Goal: Navigation & Orientation: Find specific page/section

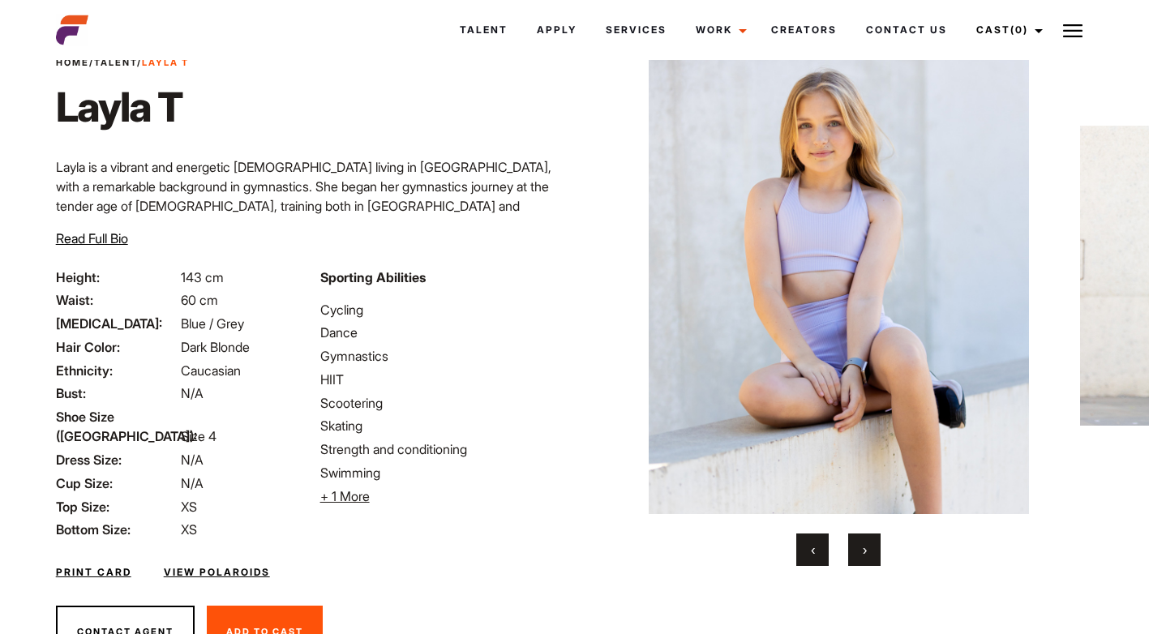
scroll to position [22, 0]
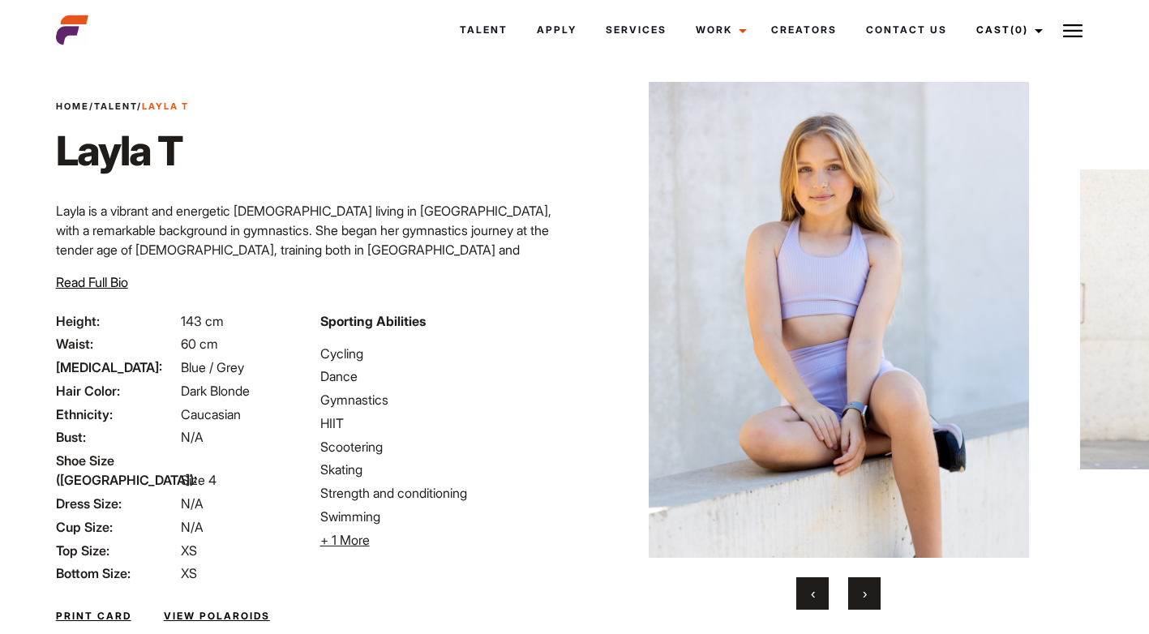
click at [894, 298] on img at bounding box center [838, 320] width 451 height 476
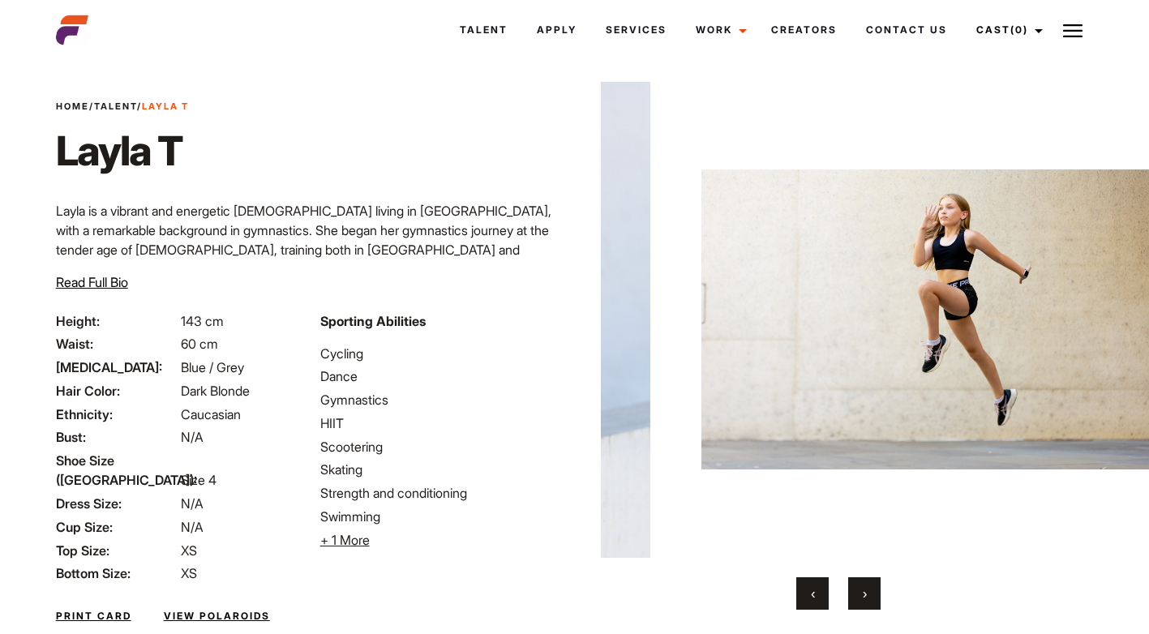
drag, startPoint x: 1111, startPoint y: 294, endPoint x: 733, endPoint y: 330, distance: 380.5
click at [733, 330] on img at bounding box center [927, 320] width 451 height 476
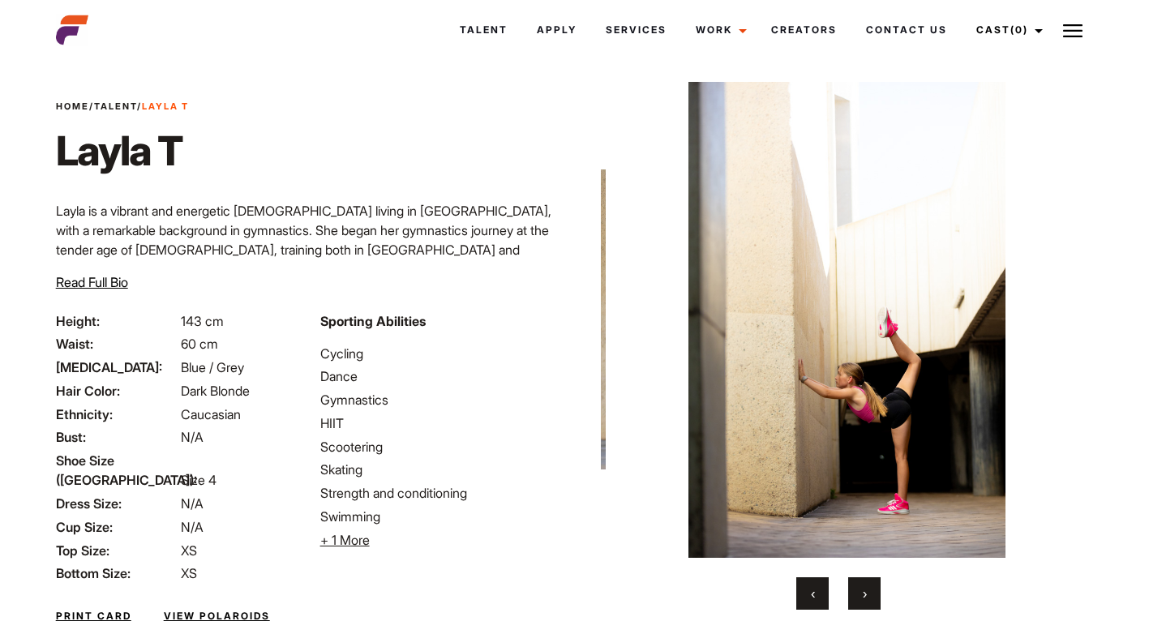
drag, startPoint x: 1012, startPoint y: 297, endPoint x: 554, endPoint y: 298, distance: 458.3
click at [554, 298] on div "Home / Talent / Layla T [PERSON_NAME] Layla is a vibrant and energetic [DEMOGRA…" at bounding box center [575, 383] width 1058 height 680
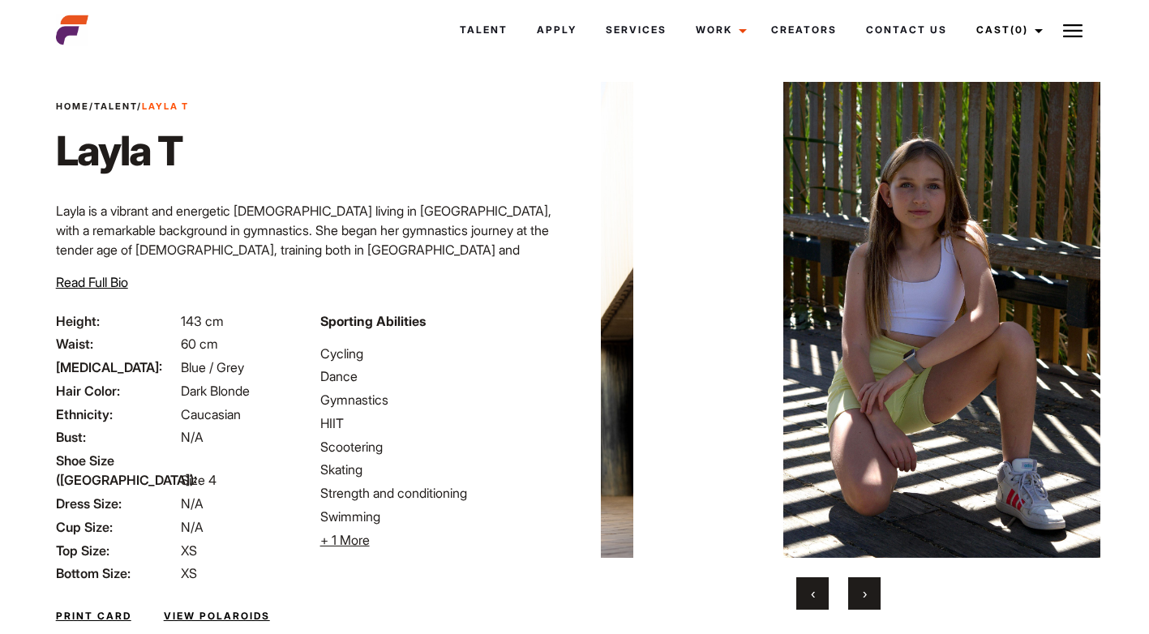
drag, startPoint x: 940, startPoint y: 281, endPoint x: 576, endPoint y: 307, distance: 365.1
click at [576, 307] on div "Home / Talent / Layla T [PERSON_NAME] ‹ ›" at bounding box center [839, 383] width 529 height 680
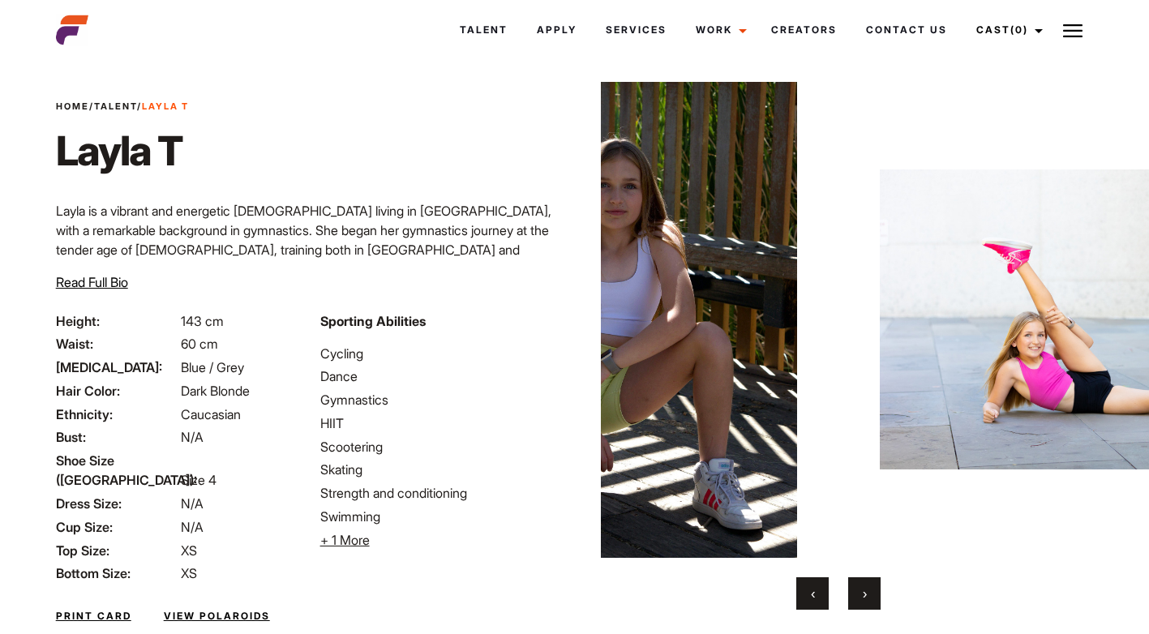
drag, startPoint x: 858, startPoint y: 299, endPoint x: 659, endPoint y: 299, distance: 199.6
click at [659, 299] on img at bounding box center [638, 320] width 451 height 476
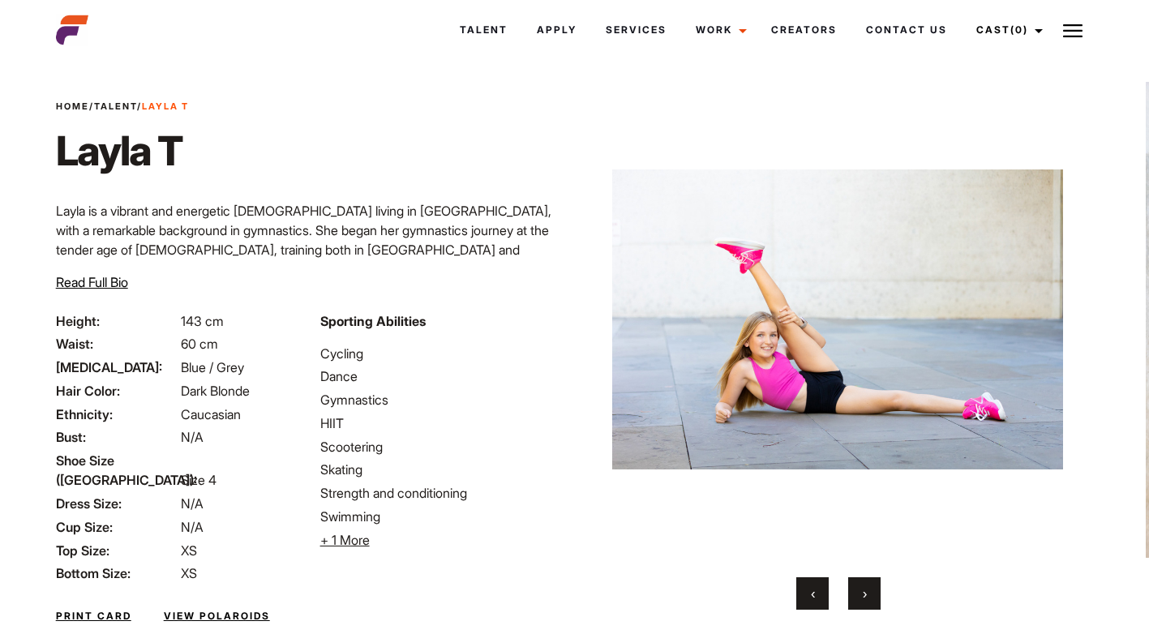
click at [867, 593] on span "›" at bounding box center [865, 594] width 4 height 16
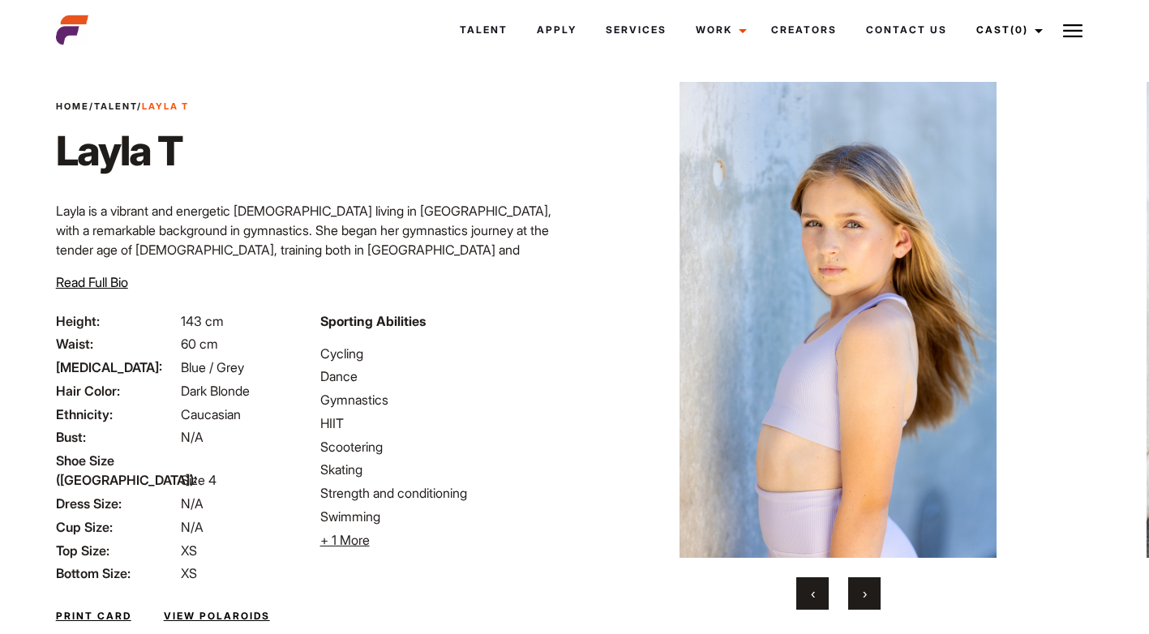
click at [864, 593] on span "›" at bounding box center [865, 594] width 4 height 16
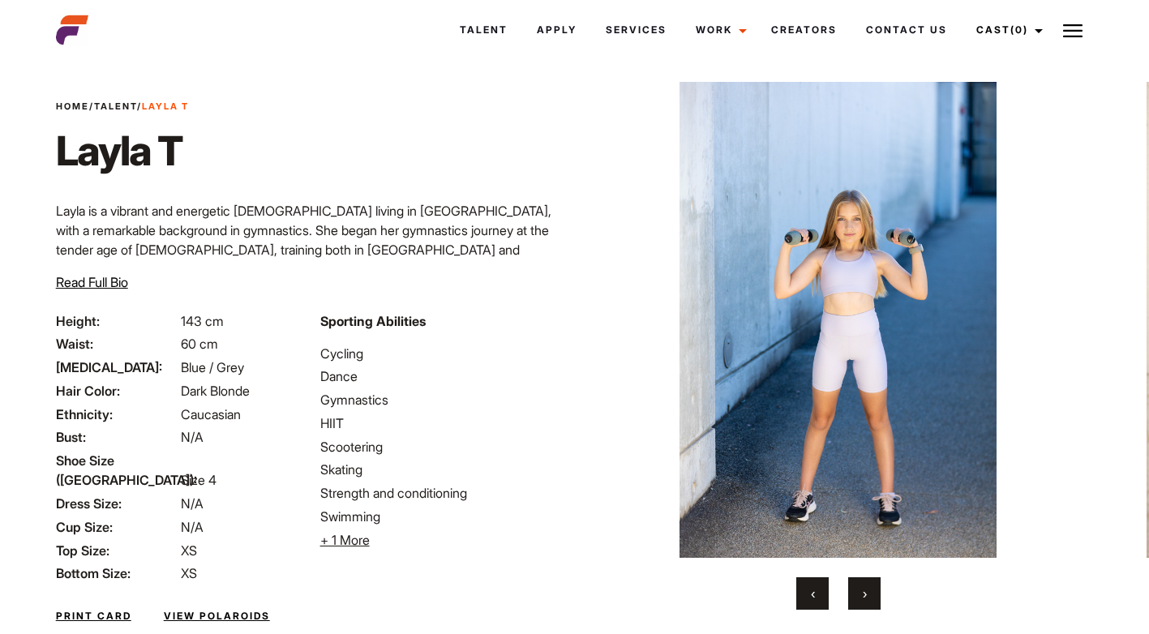
click at [864, 593] on span "›" at bounding box center [865, 594] width 4 height 16
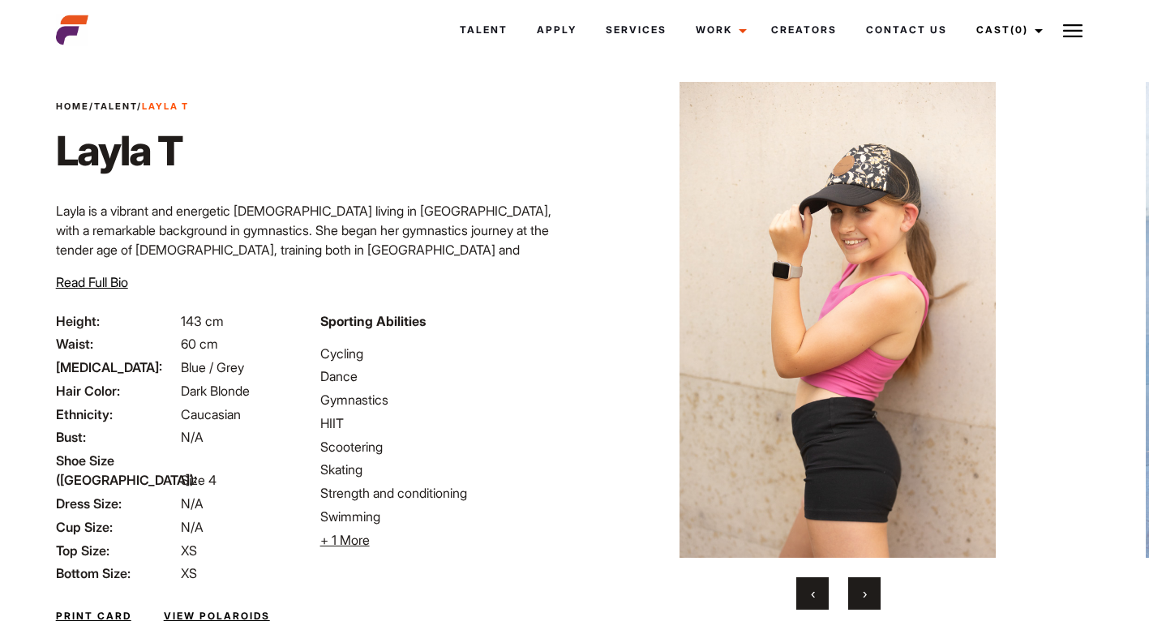
click at [864, 593] on span "›" at bounding box center [865, 594] width 4 height 16
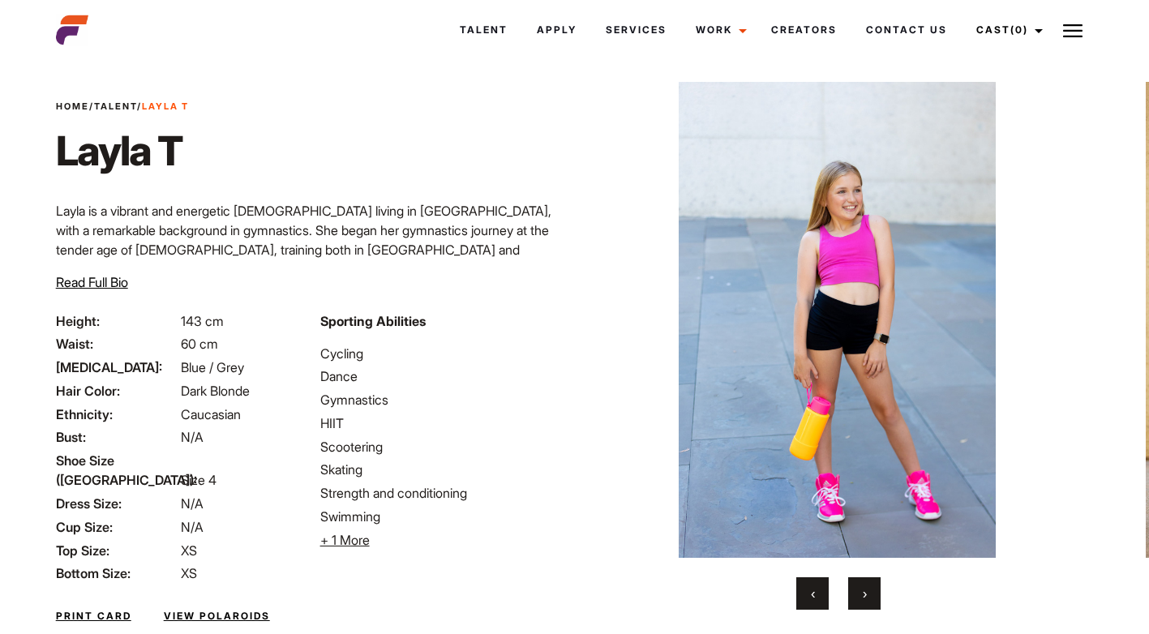
click at [864, 593] on span "›" at bounding box center [865, 594] width 4 height 16
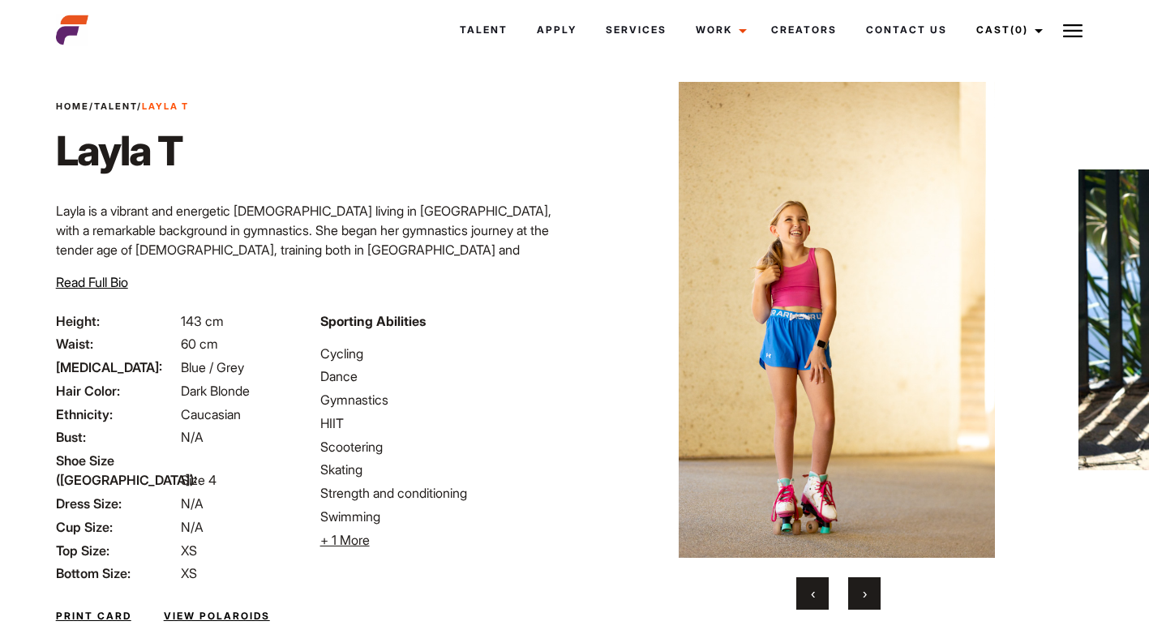
click at [864, 593] on span "›" at bounding box center [865, 594] width 4 height 16
